Goal: Navigation & Orientation: Find specific page/section

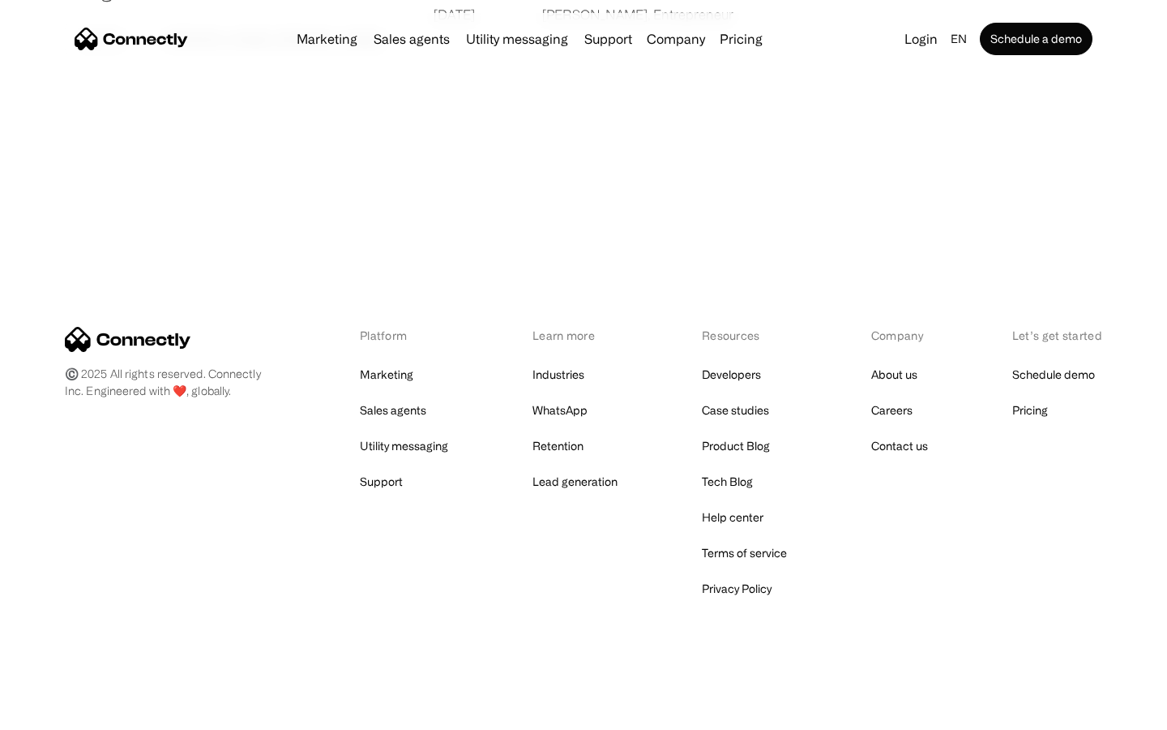
scroll to position [3115, 0]
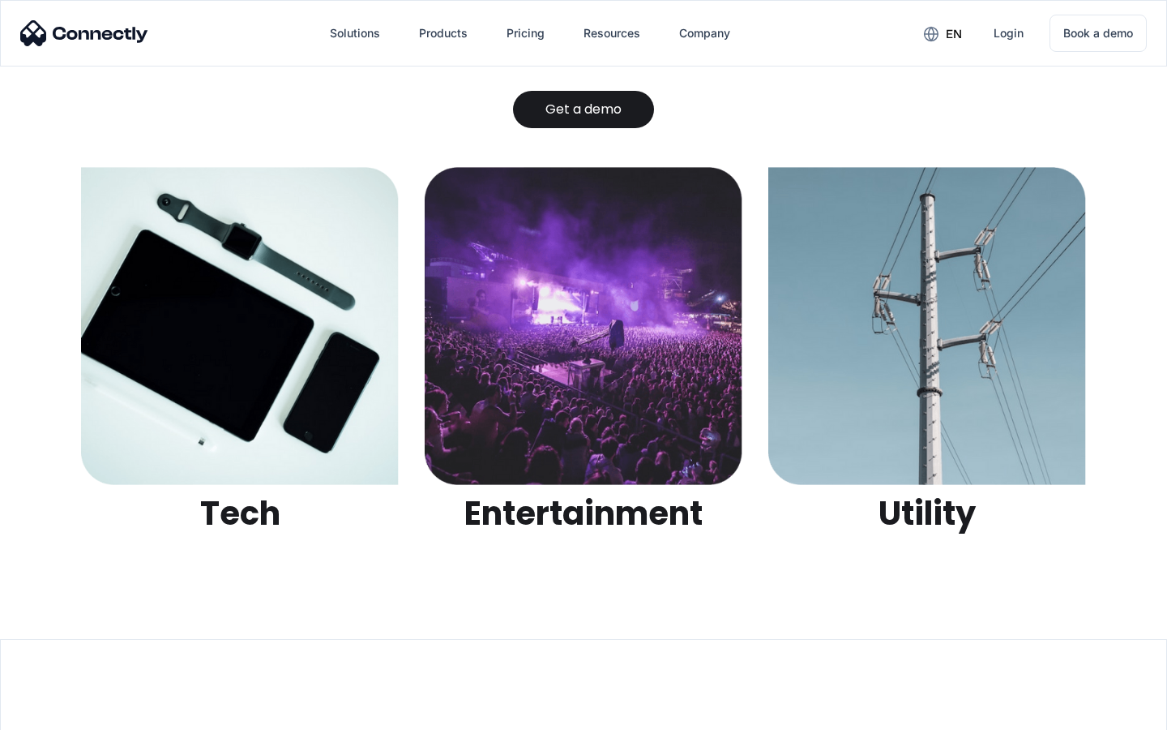
scroll to position [5115, 0]
